Goal: Task Accomplishment & Management: Use online tool/utility

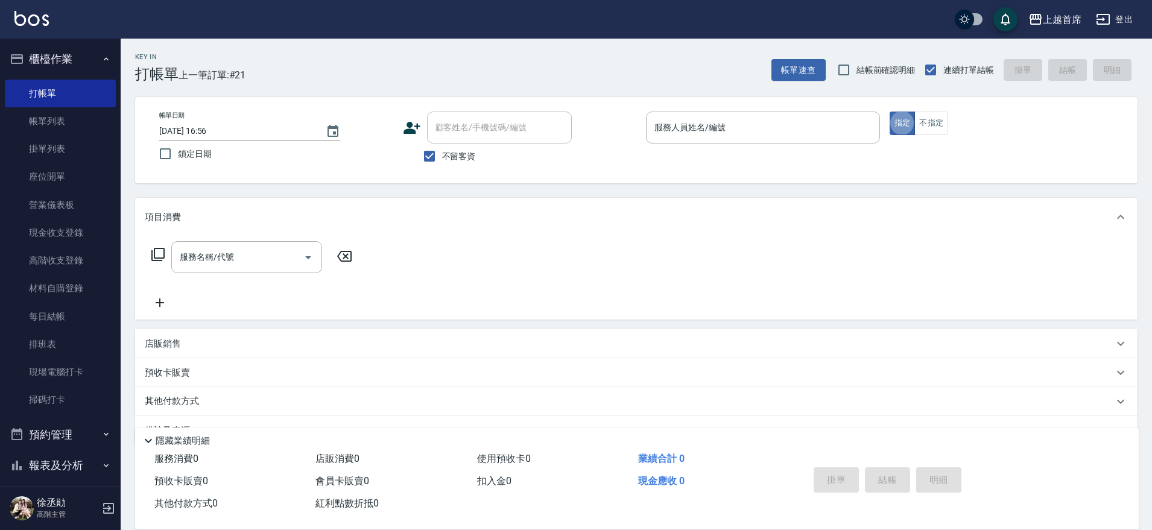
type button "true"
click at [686, 122] on div "服務人員姓名/編號 服務人員姓名/編號" at bounding box center [763, 128] width 234 height 32
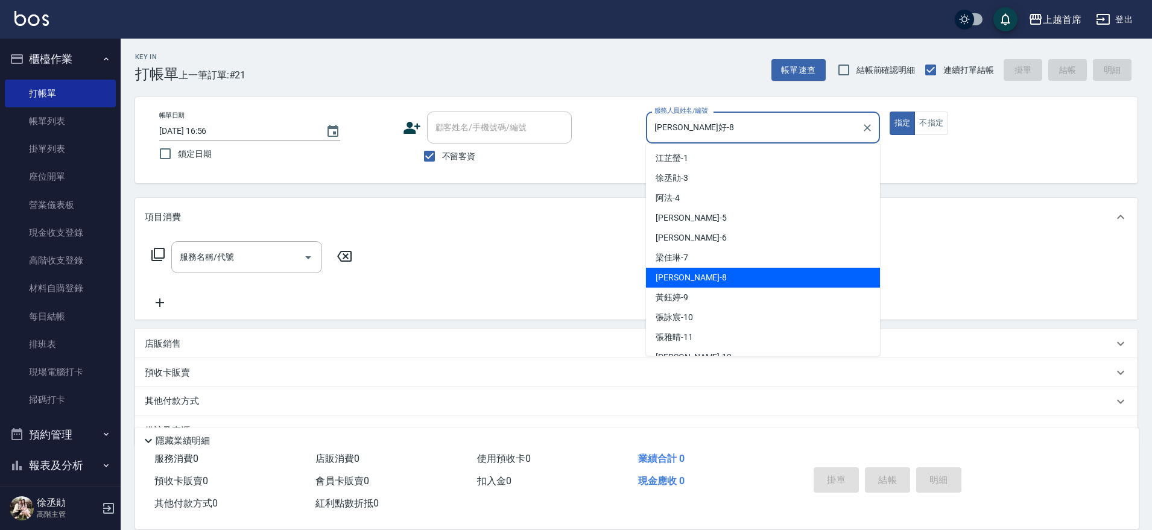
click at [686, 122] on input "[PERSON_NAME]好-8" at bounding box center [753, 127] width 205 height 21
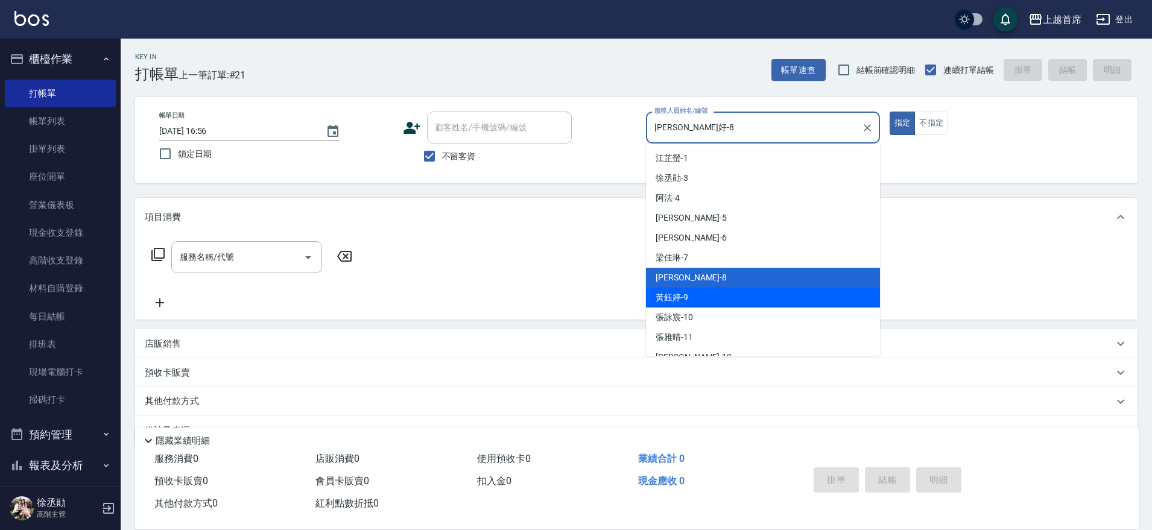
click at [698, 305] on div "[PERSON_NAME]-9" at bounding box center [763, 298] width 234 height 20
type input "[PERSON_NAME]-9"
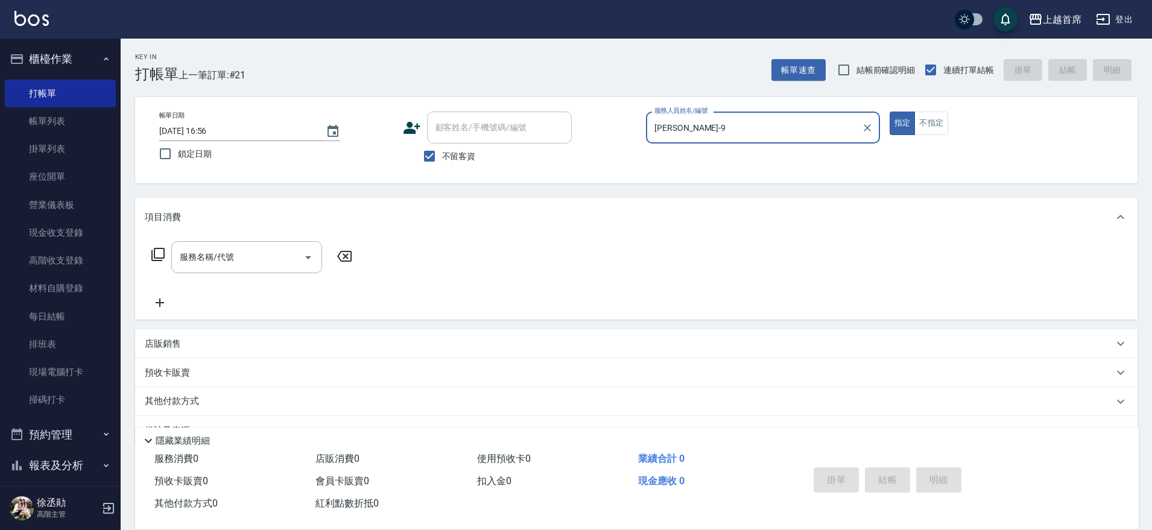
click at [889, 112] on button "指定" at bounding box center [902, 124] width 26 height 24
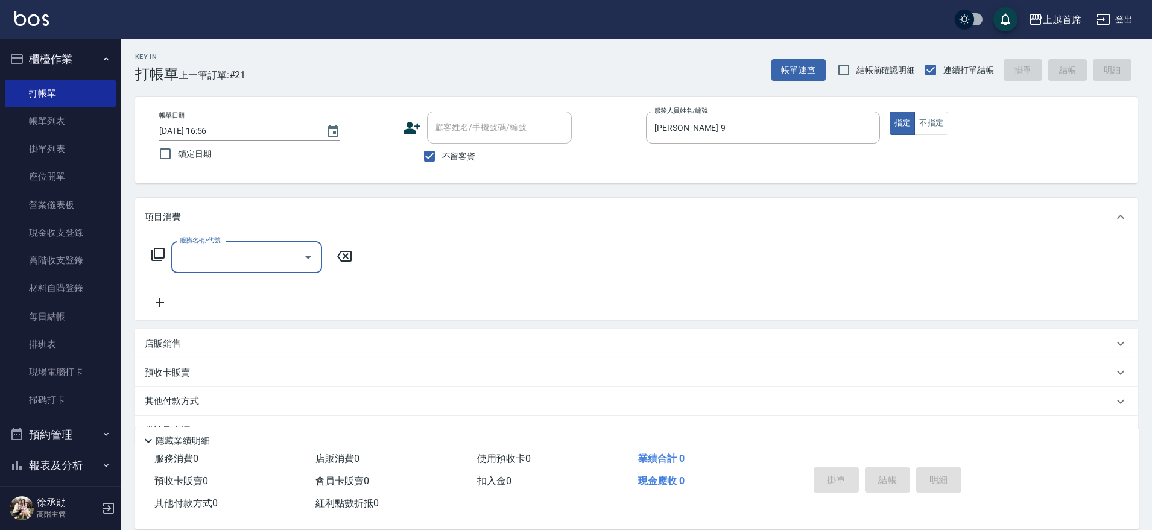
click at [165, 260] on icon at bounding box center [158, 254] width 14 height 14
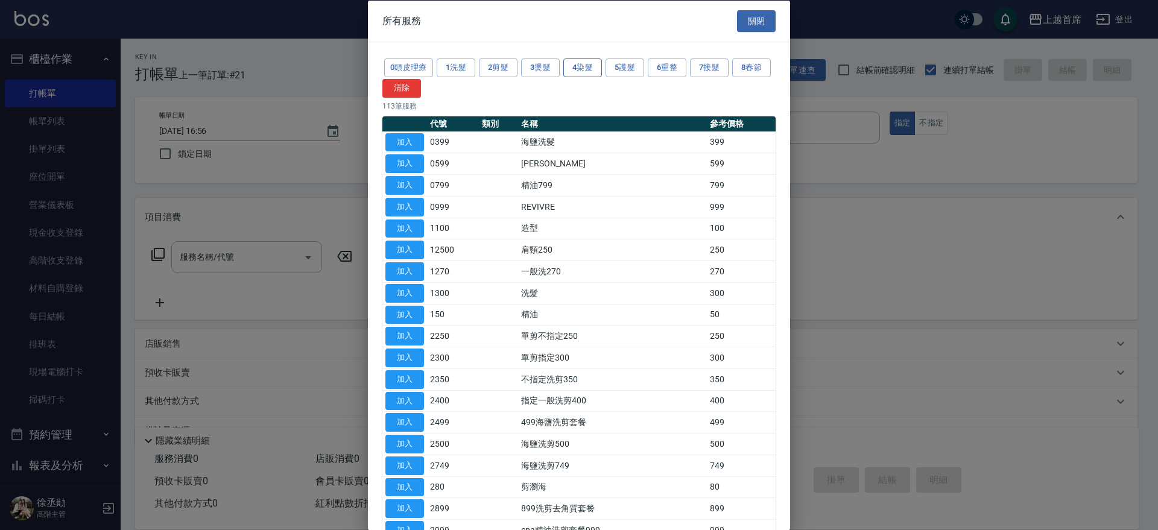
click at [579, 65] on button "4染髮" at bounding box center [582, 67] width 39 height 19
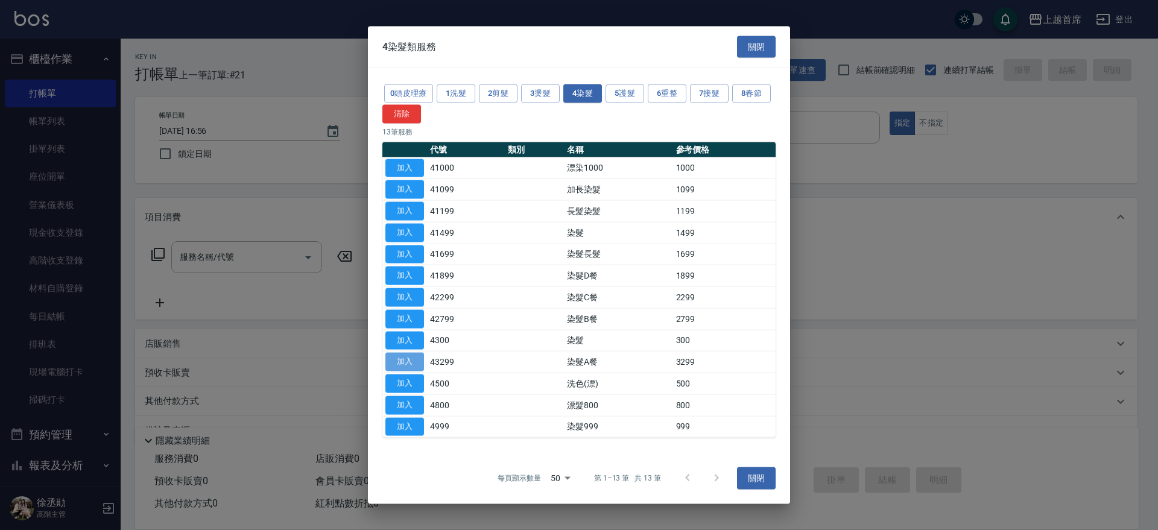
click at [403, 356] on button "加入" at bounding box center [404, 362] width 39 height 19
type input "染髮A餐(43299)"
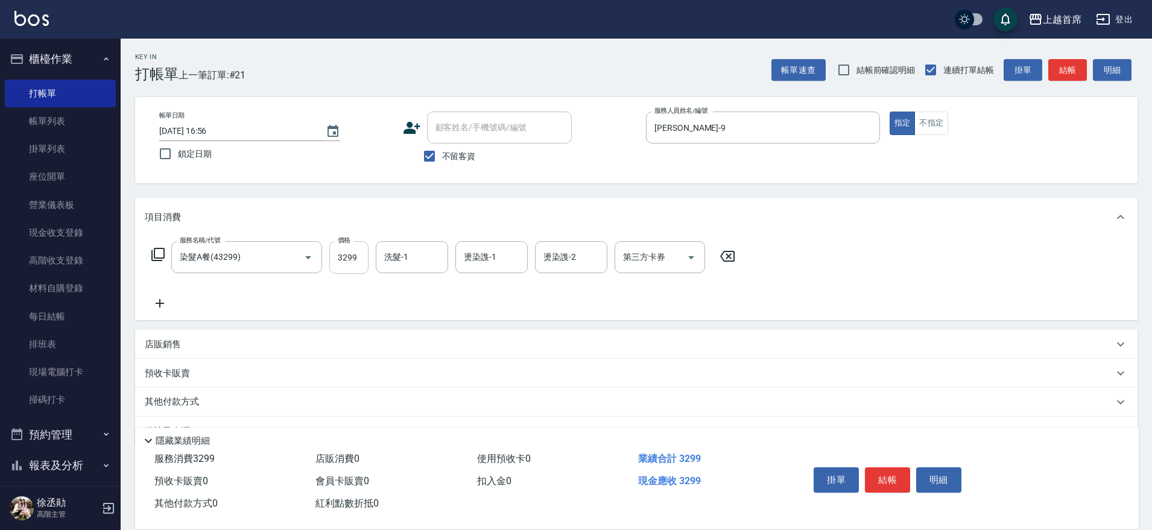
click at [354, 262] on input "3299" at bounding box center [348, 257] width 39 height 33
type input "4899"
type input "[PERSON_NAME]-23"
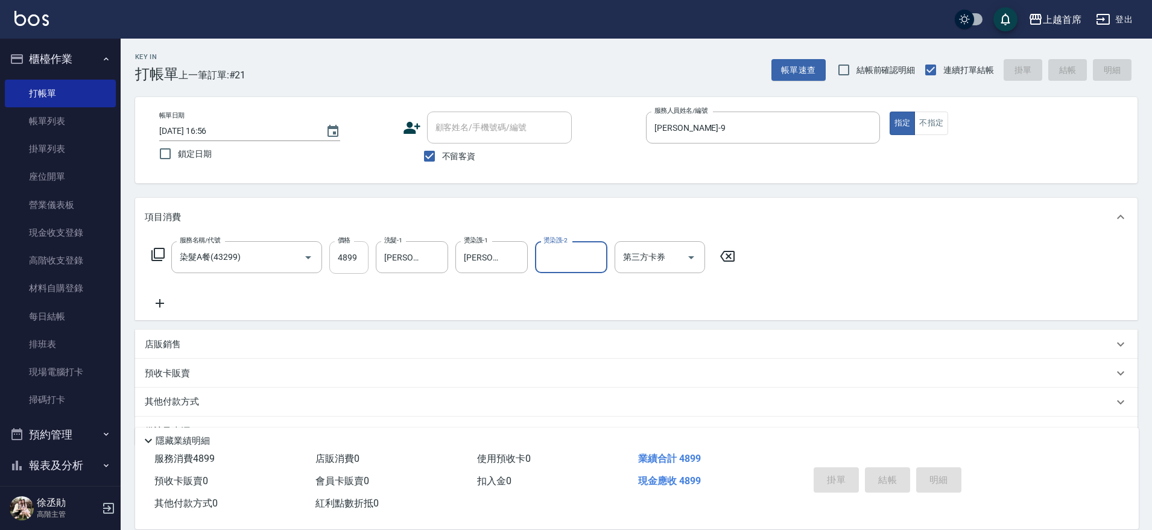
type input "[DATE] 17:29"
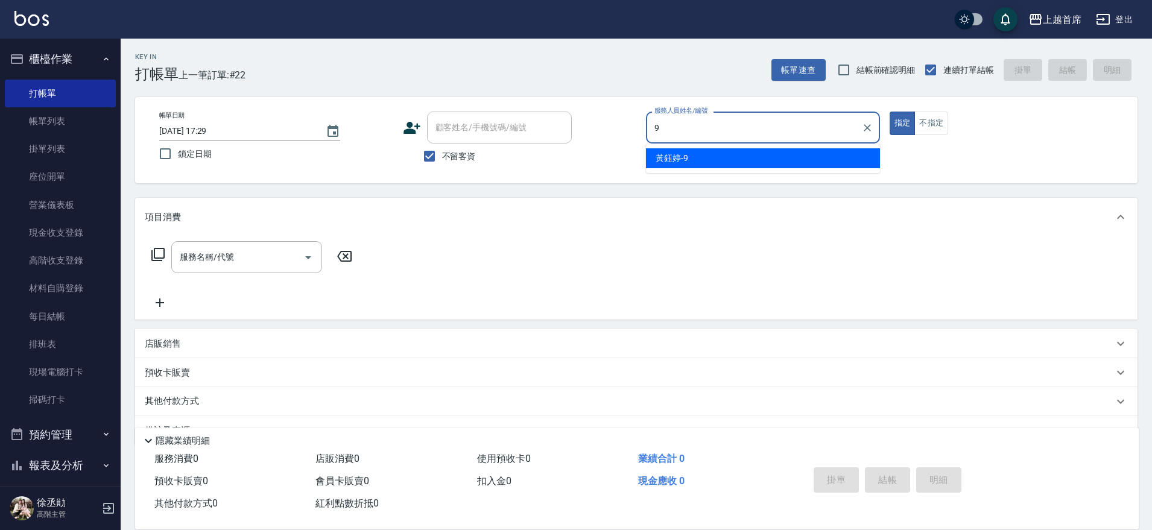
type input "[PERSON_NAME]-9"
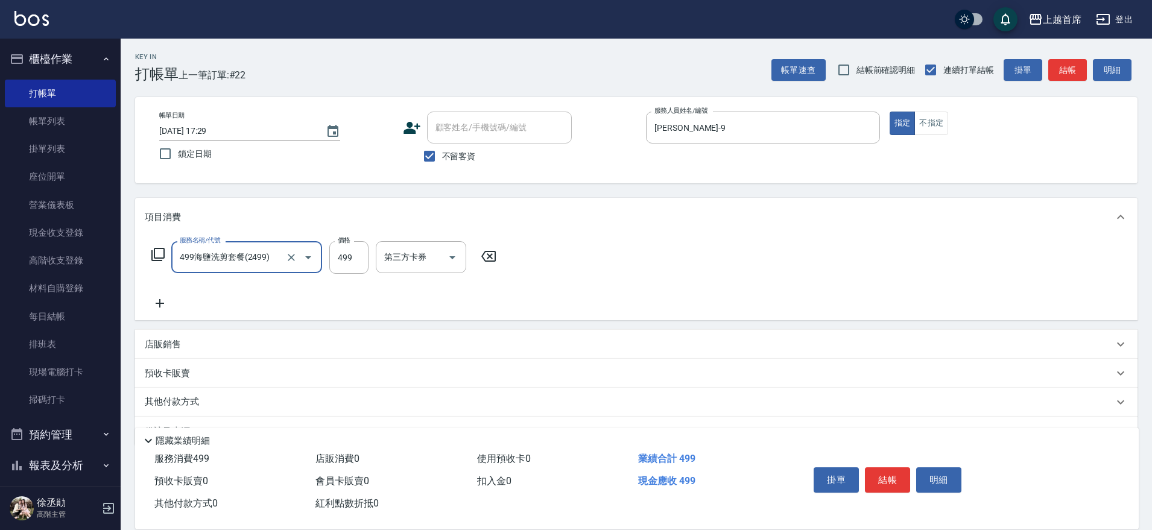
type input "499海鹽洗剪套餐(2499)"
type input "[PERSON_NAME]-23"
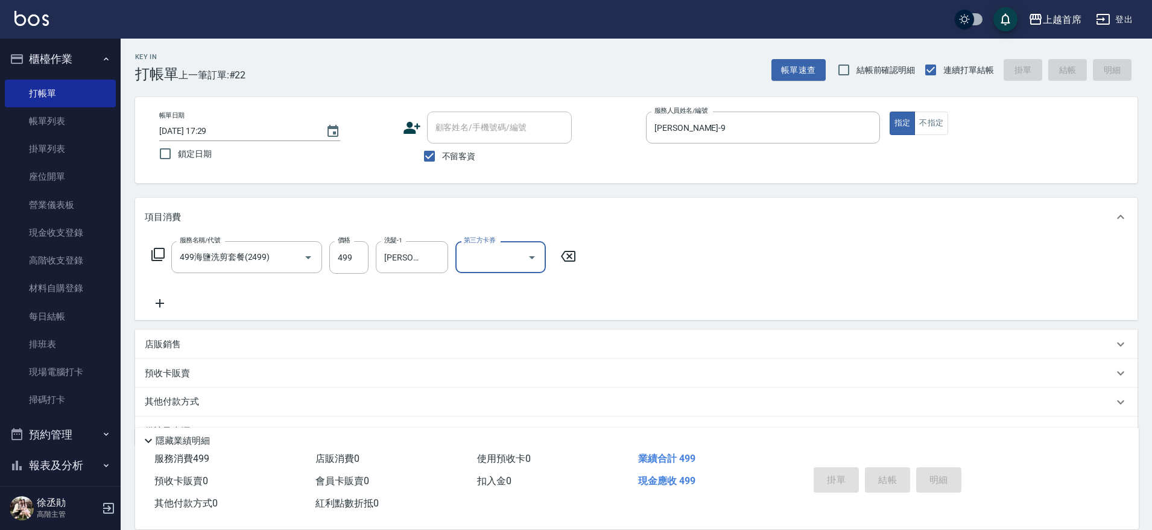
type input "[DATE] 17:31"
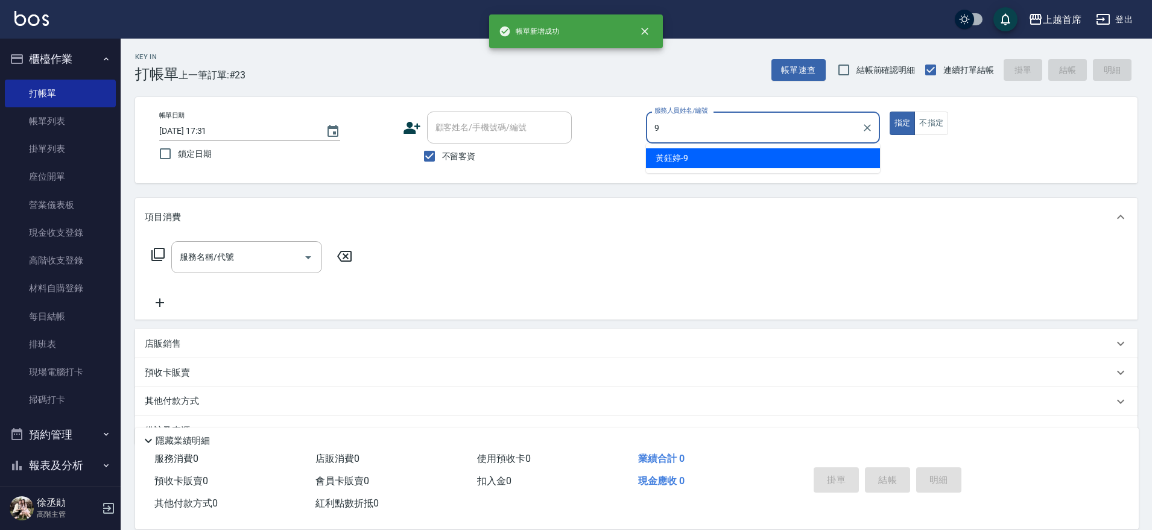
type input "[PERSON_NAME]-9"
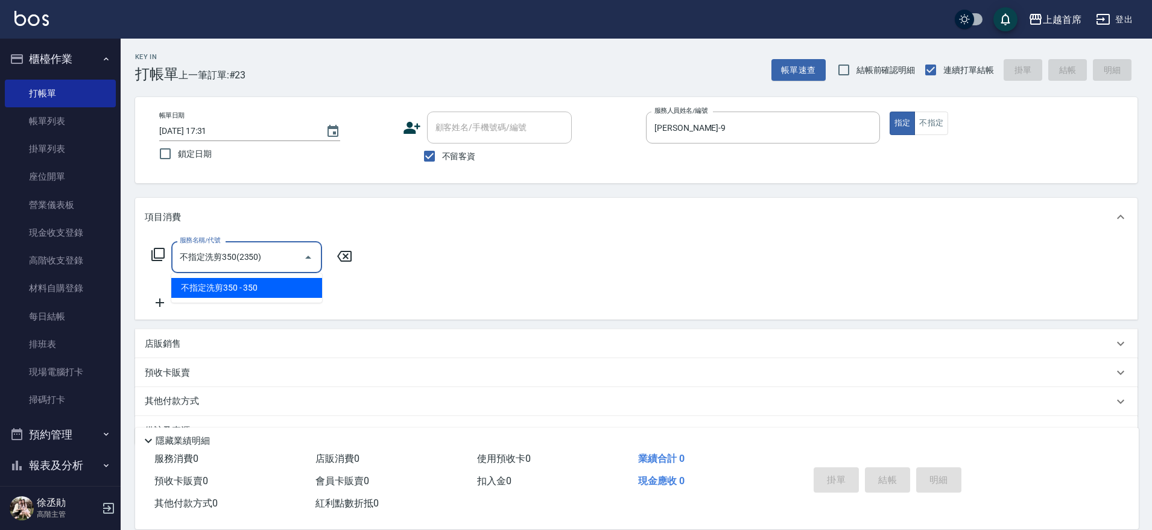
type input "不指定洗剪350(2350)"
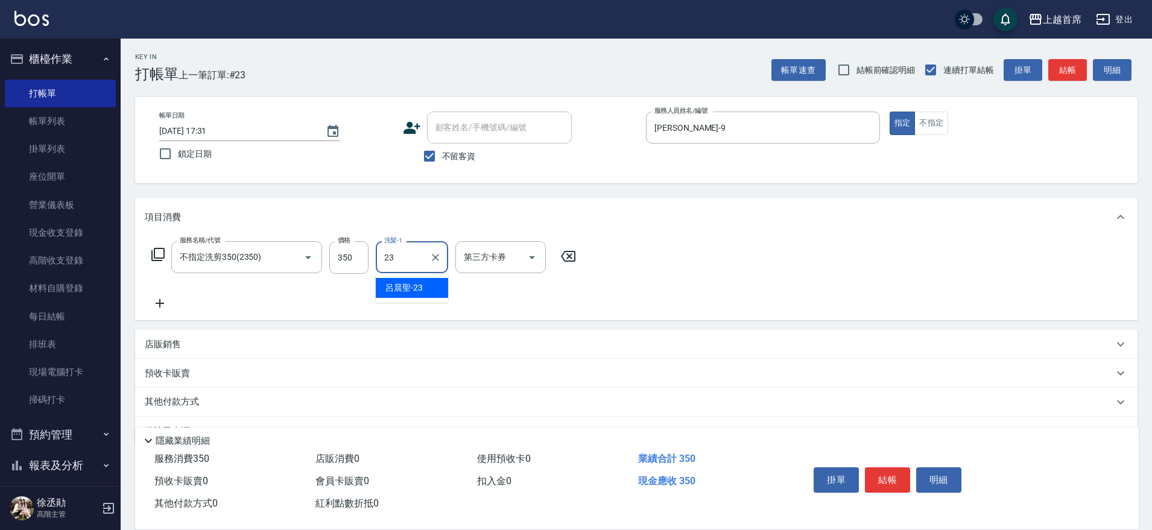
type input "[PERSON_NAME]-23"
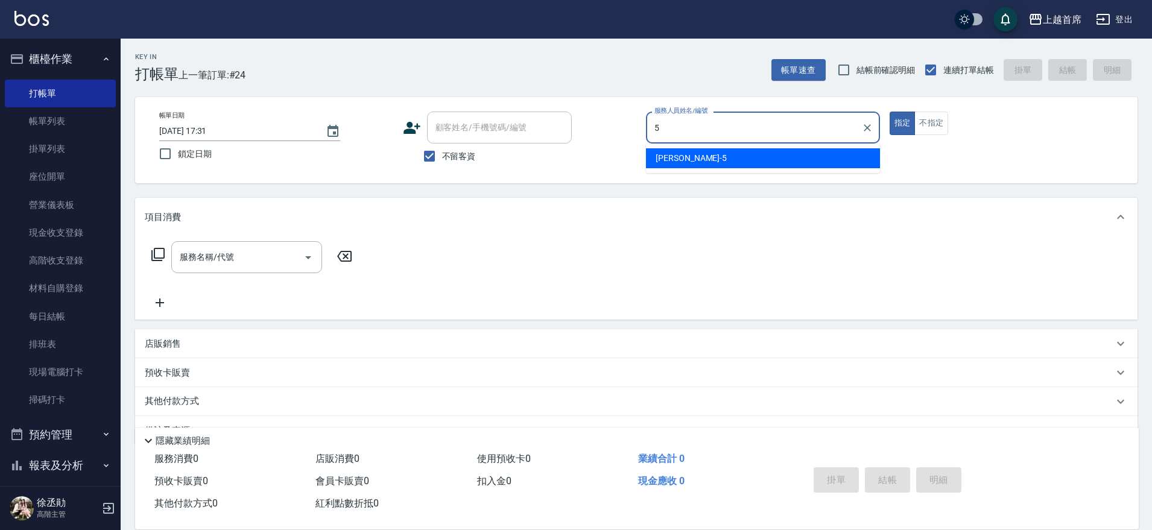
type input "[PERSON_NAME]-5"
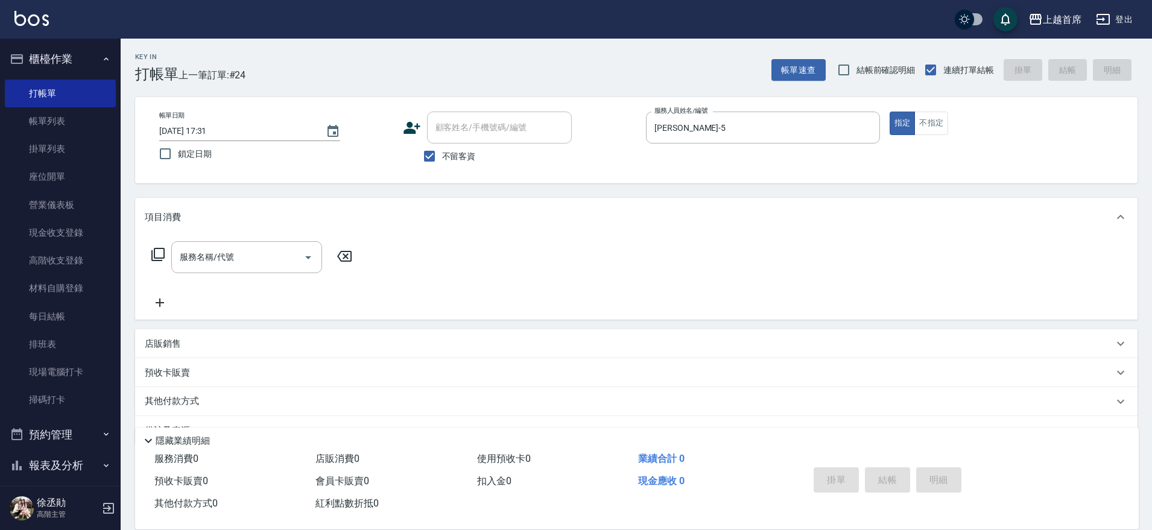
click at [153, 257] on icon at bounding box center [157, 254] width 13 height 13
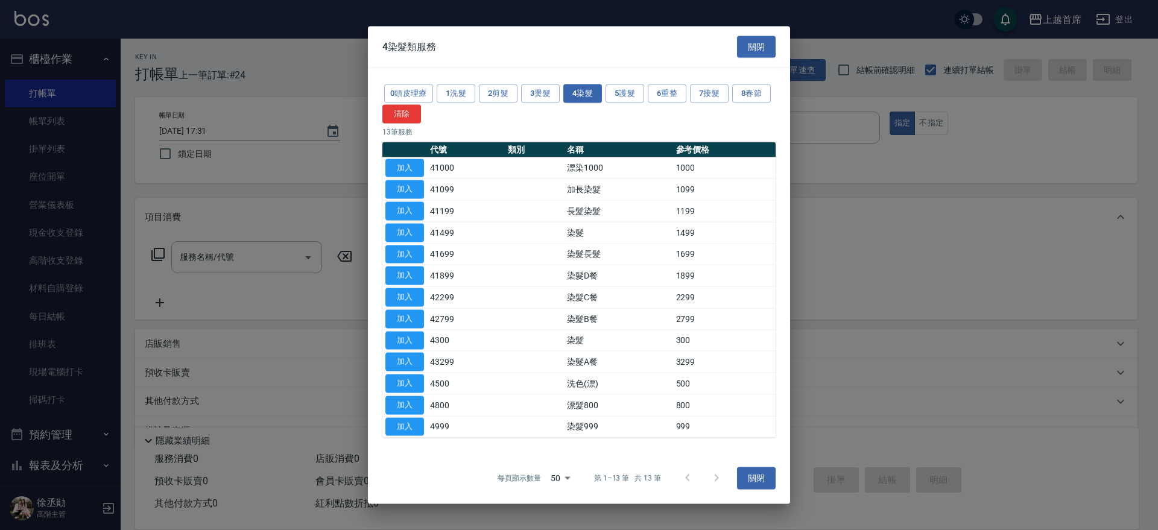
click at [475, 124] on div "0頭皮理療 1洗髮 2剪髮 3燙髮 4染髮 5護髮 6重整 7接髮 8春節 清除 13 筆服務 代號 類別 名稱 參考價格 加入 41000 漂染1000 1…" at bounding box center [579, 260] width 422 height 384
drag, startPoint x: 475, startPoint y: 124, endPoint x: 543, endPoint y: 98, distance: 72.1
click at [543, 98] on button "3燙髮" at bounding box center [540, 93] width 39 height 19
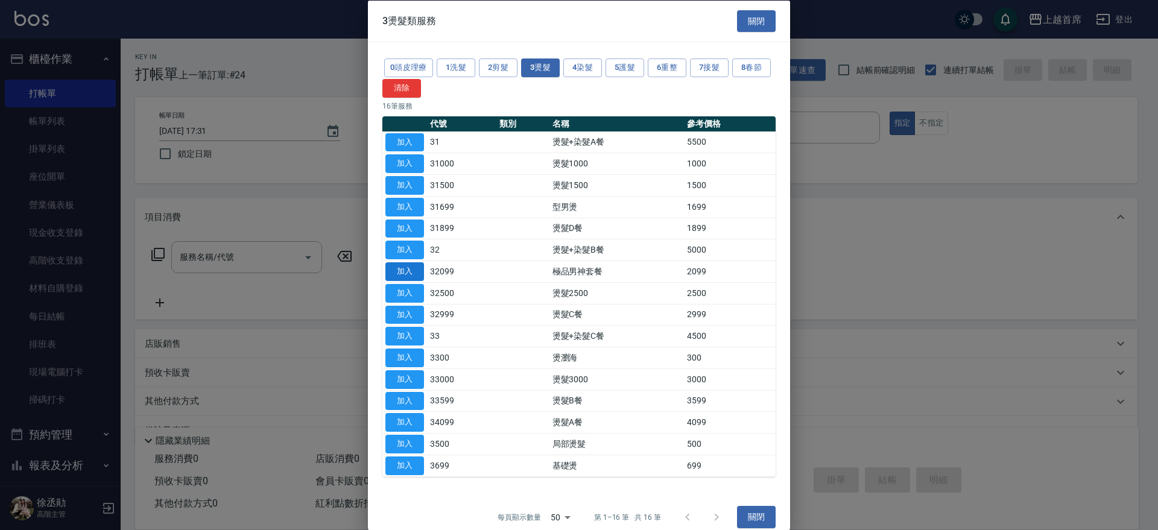
click at [414, 273] on button "加入" at bounding box center [404, 271] width 39 height 19
type input "極品男神套餐(32099)"
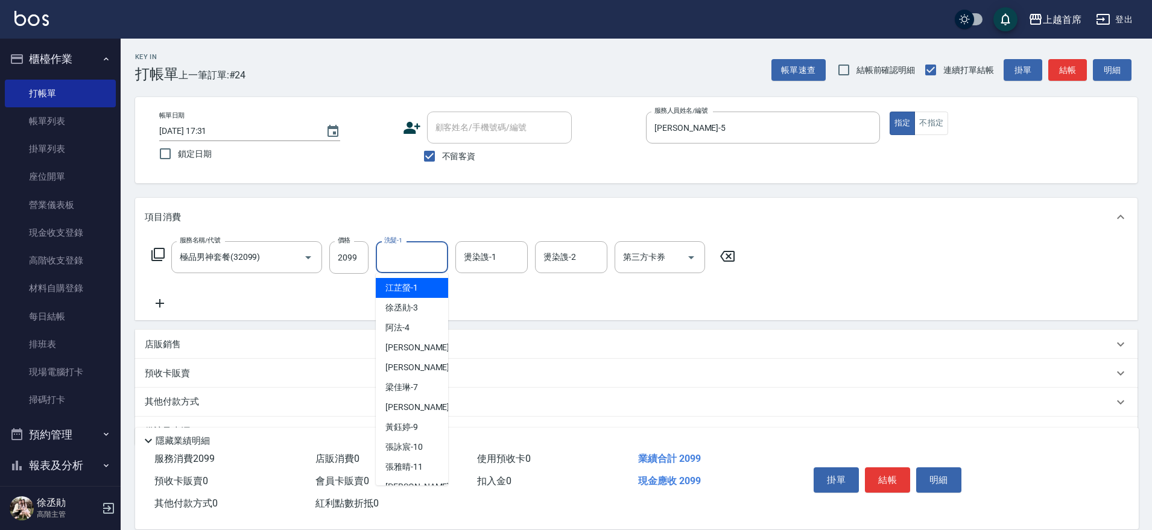
click at [411, 264] on input "洗髮-1" at bounding box center [412, 257] width 62 height 21
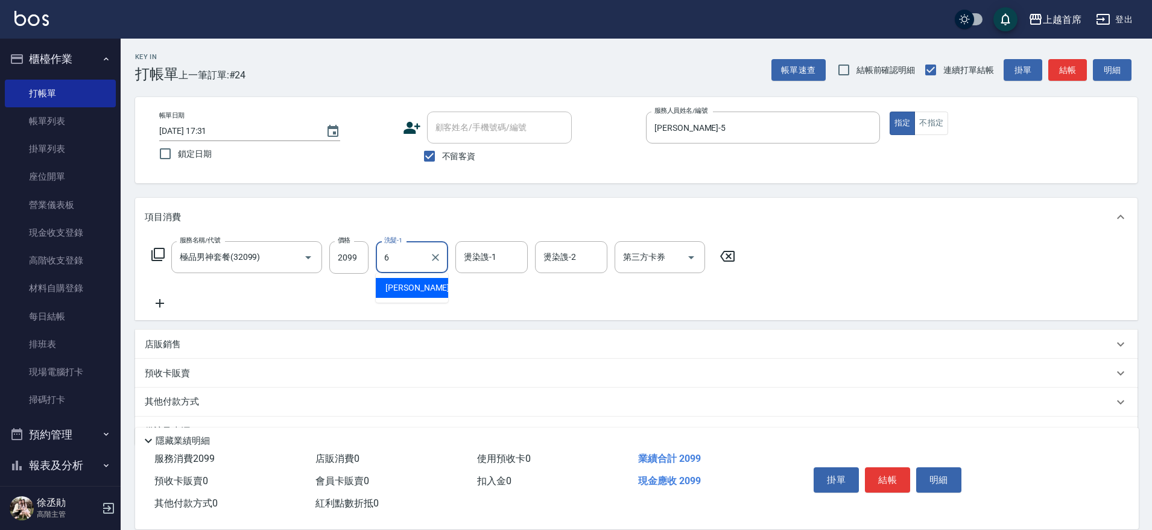
type input "Aki-6"
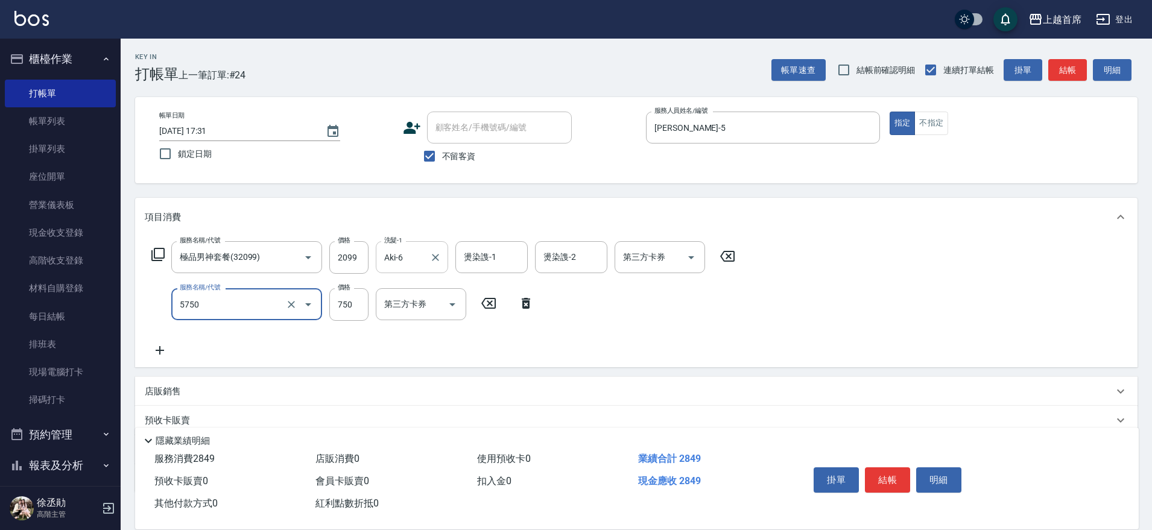
type input "乳清蛋白(5750)"
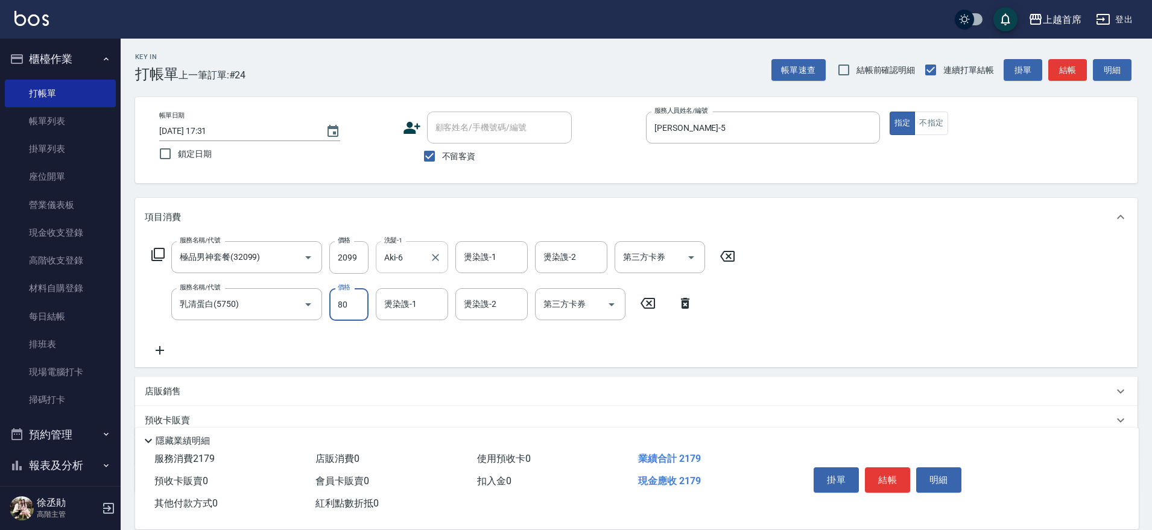
type input "800"
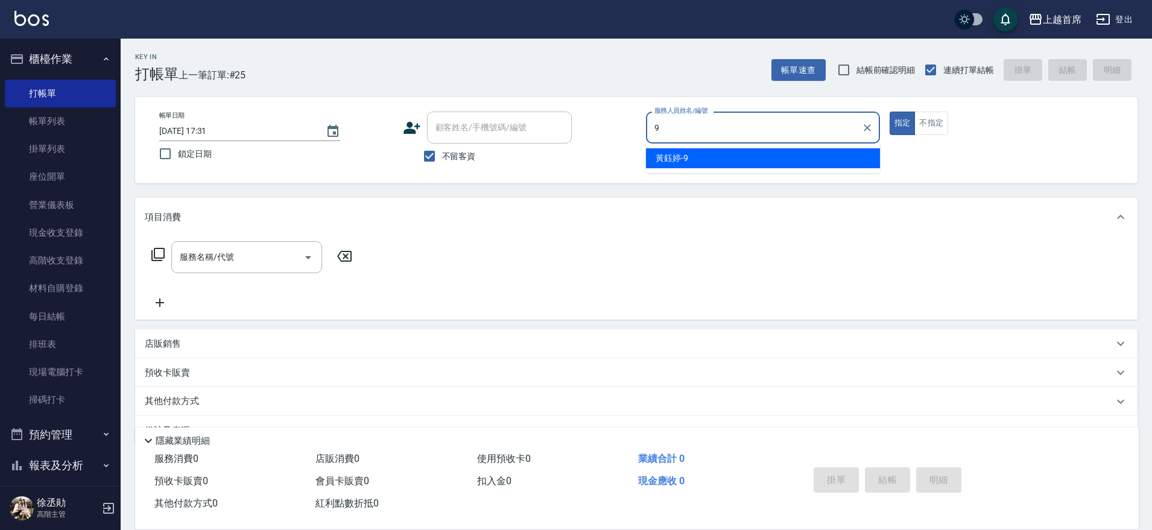
type input "[PERSON_NAME]-9"
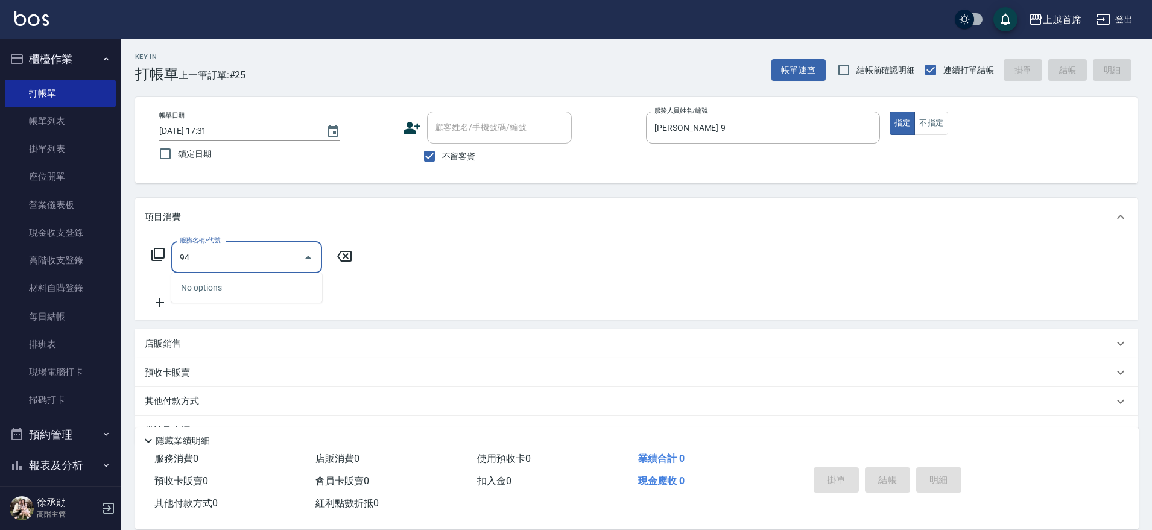
type input "9"
type input "2949"
click at [163, 252] on icon at bounding box center [158, 254] width 14 height 14
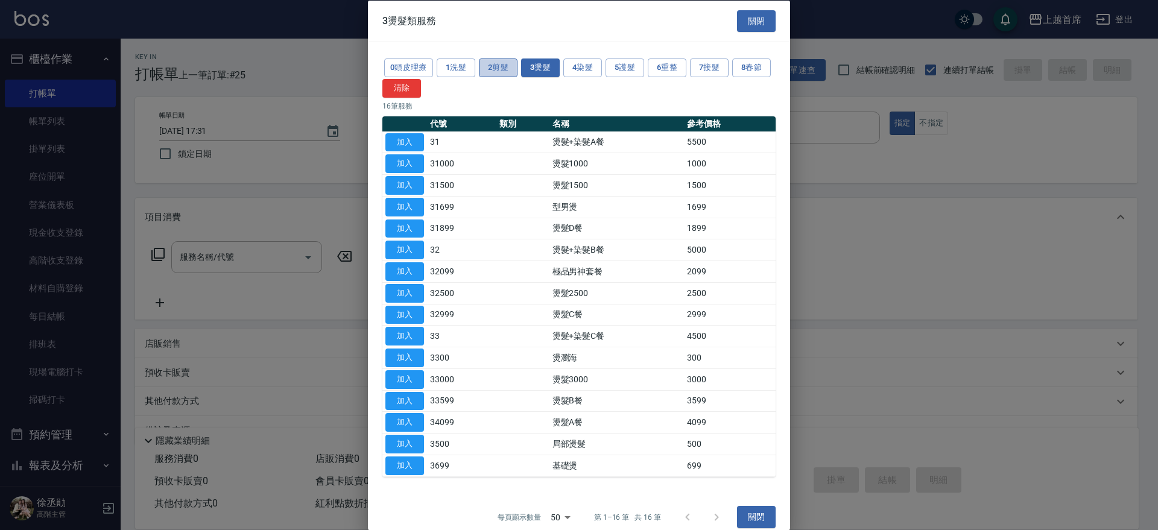
click at [490, 69] on button "2剪髮" at bounding box center [498, 67] width 39 height 19
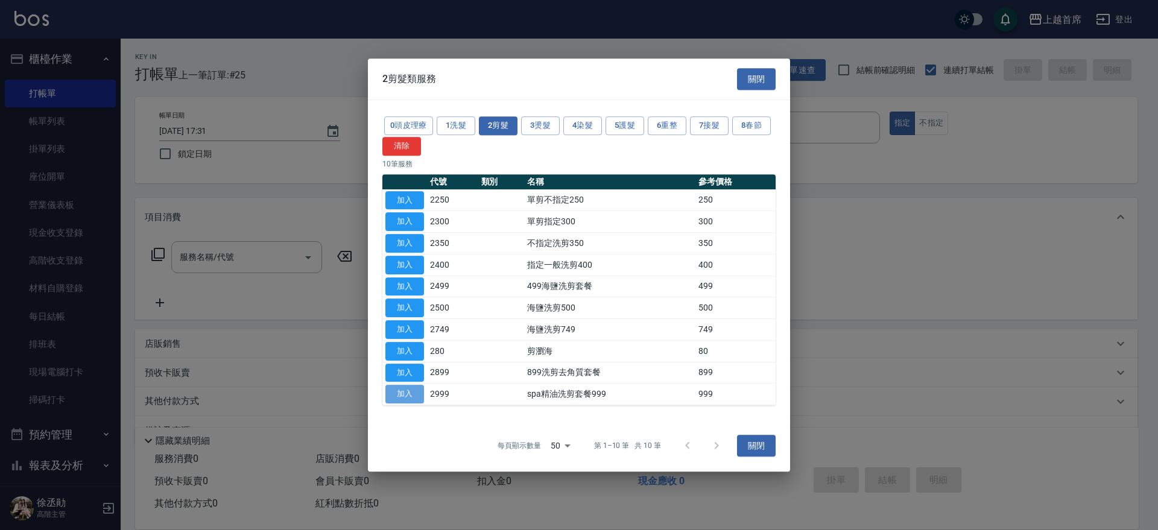
click at [404, 390] on button "加入" at bounding box center [404, 394] width 39 height 19
type input "spa精油洗剪套餐999(2999)"
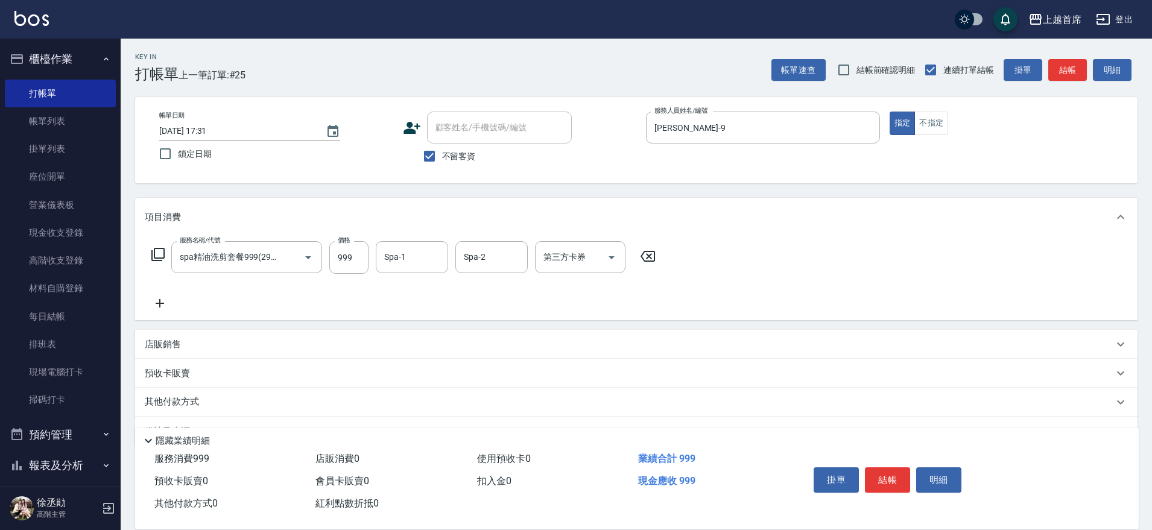
click at [162, 251] on icon at bounding box center [158, 254] width 14 height 14
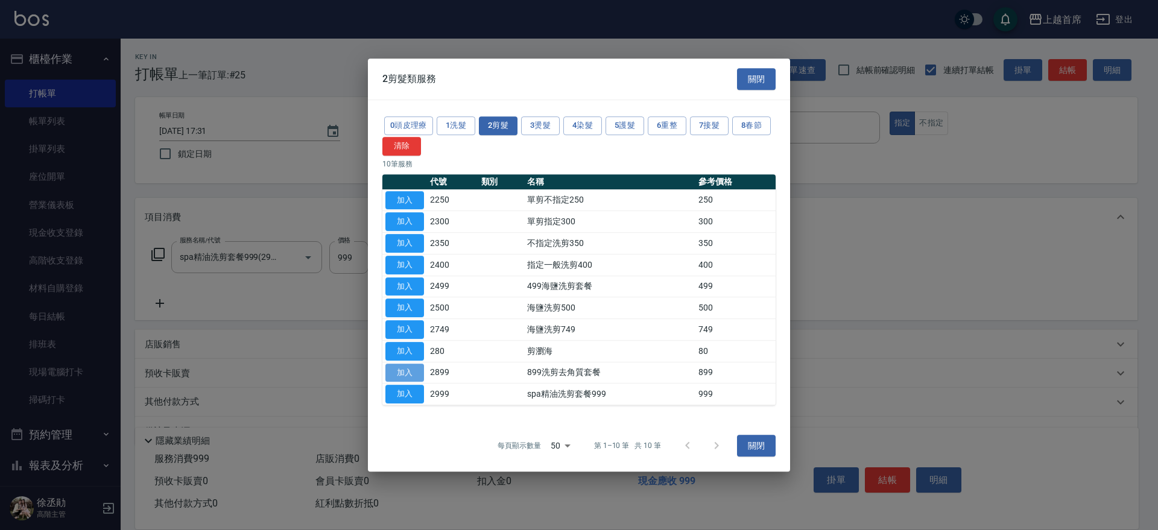
click at [421, 374] on button "加入" at bounding box center [404, 373] width 39 height 19
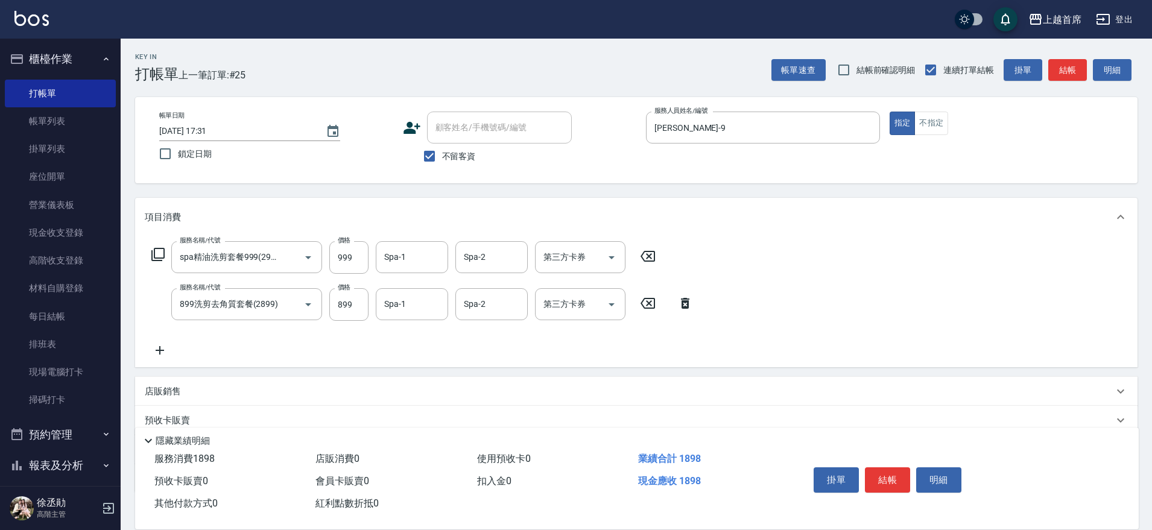
drag, startPoint x: 641, startPoint y: 258, endPoint x: 647, endPoint y: 256, distance: 6.5
click at [643, 257] on icon at bounding box center [648, 256] width 30 height 14
click at [647, 256] on div "服務名稱/代號 服務名稱/代號 服務名稱/代號 899洗剪去角質套餐(2899) 服務名稱/代號 價格 899 價格 Spa-1 Spa-1 Spa-2 Sp…" at bounding box center [422, 299] width 555 height 116
click at [352, 303] on input "899" at bounding box center [348, 304] width 39 height 33
type input "949"
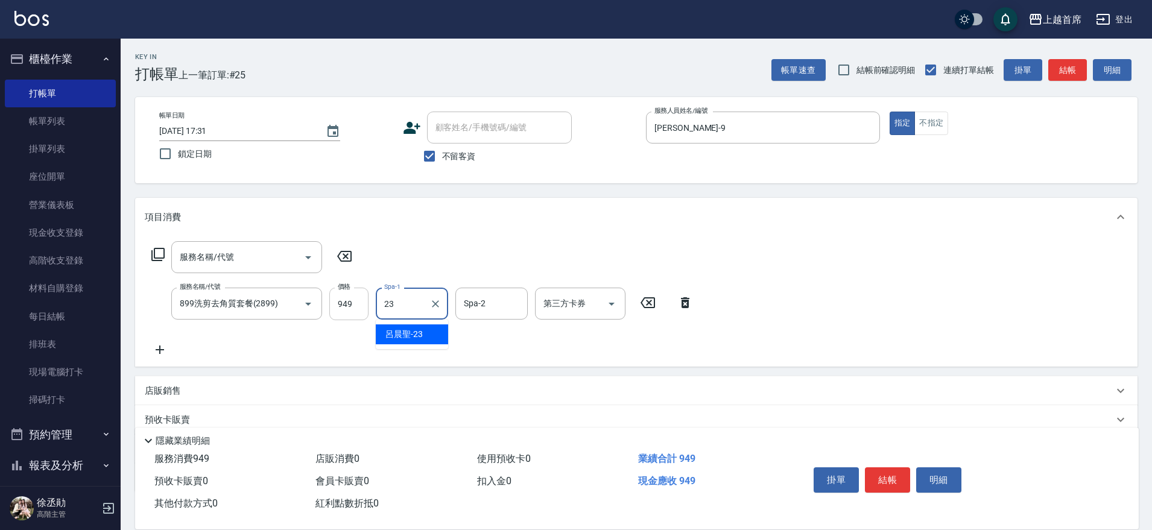
type input "[PERSON_NAME]-23"
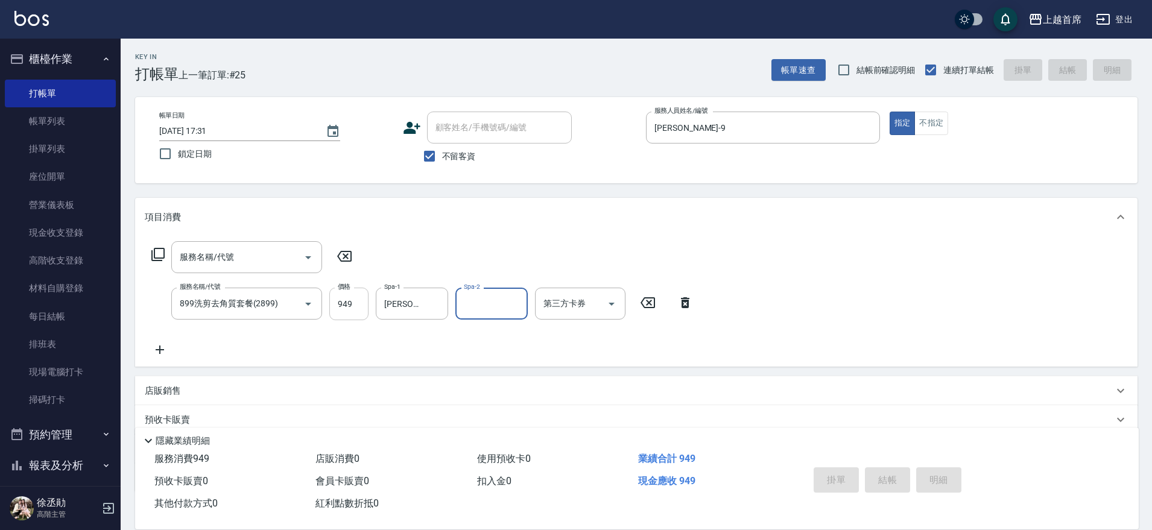
type input "[DATE] 17:41"
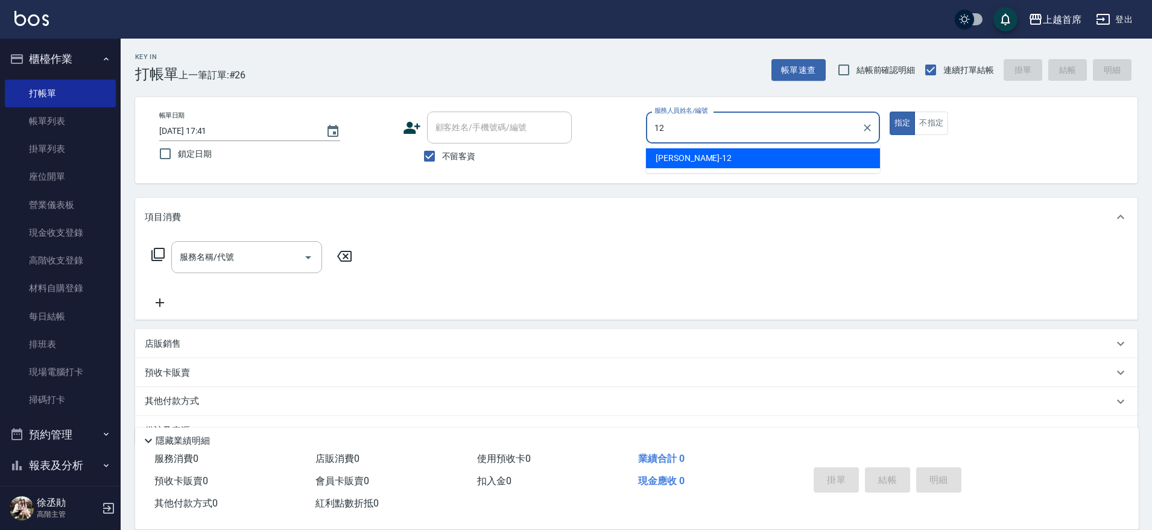
type input "[PERSON_NAME]-12"
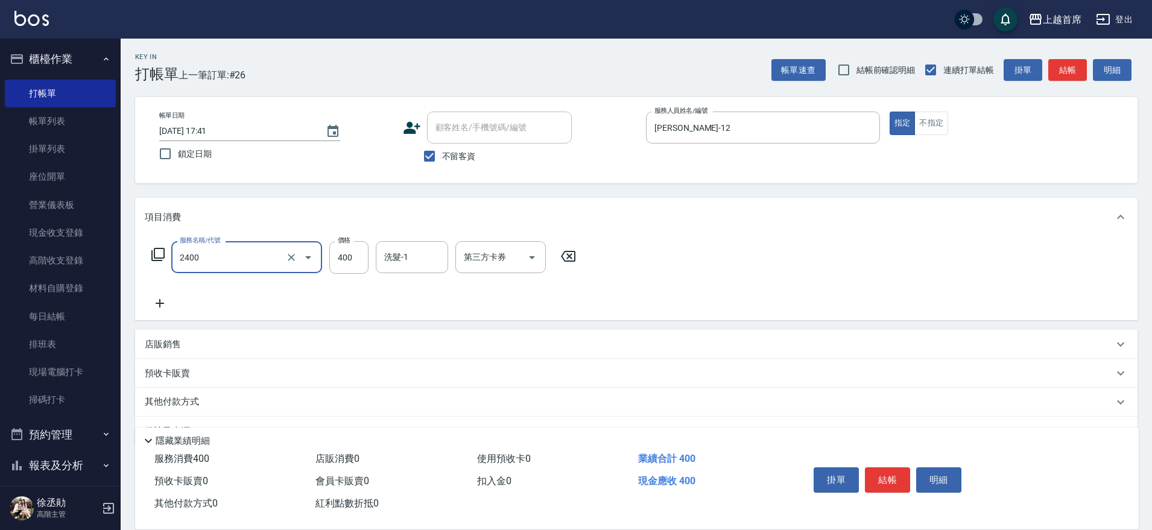
type input "指定一般洗剪400(2400)"
type input "[PERSON_NAME]-24"
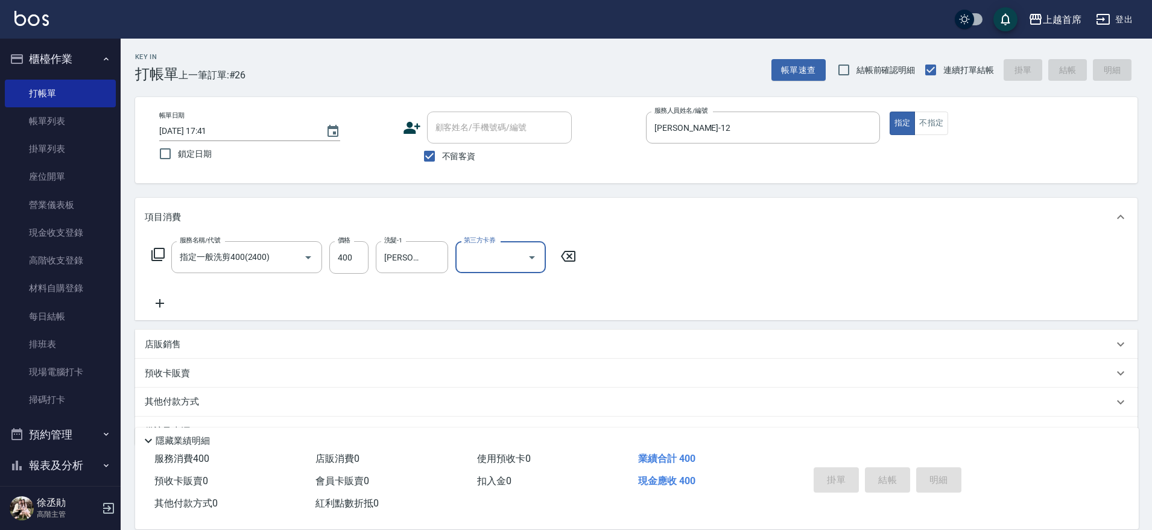
type input "[DATE] 17:42"
